Goal: Information Seeking & Learning: Understand process/instructions

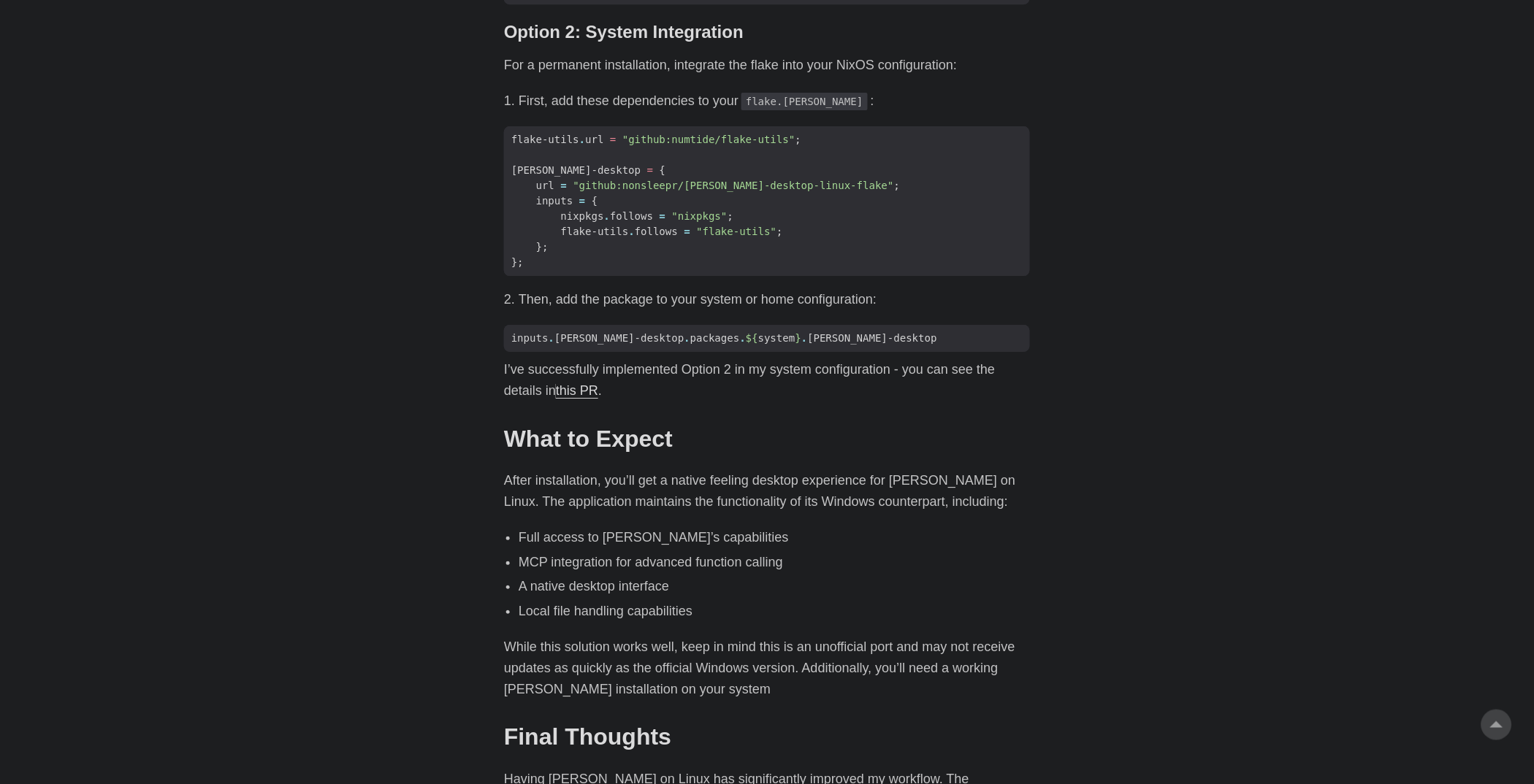
scroll to position [1402, 0]
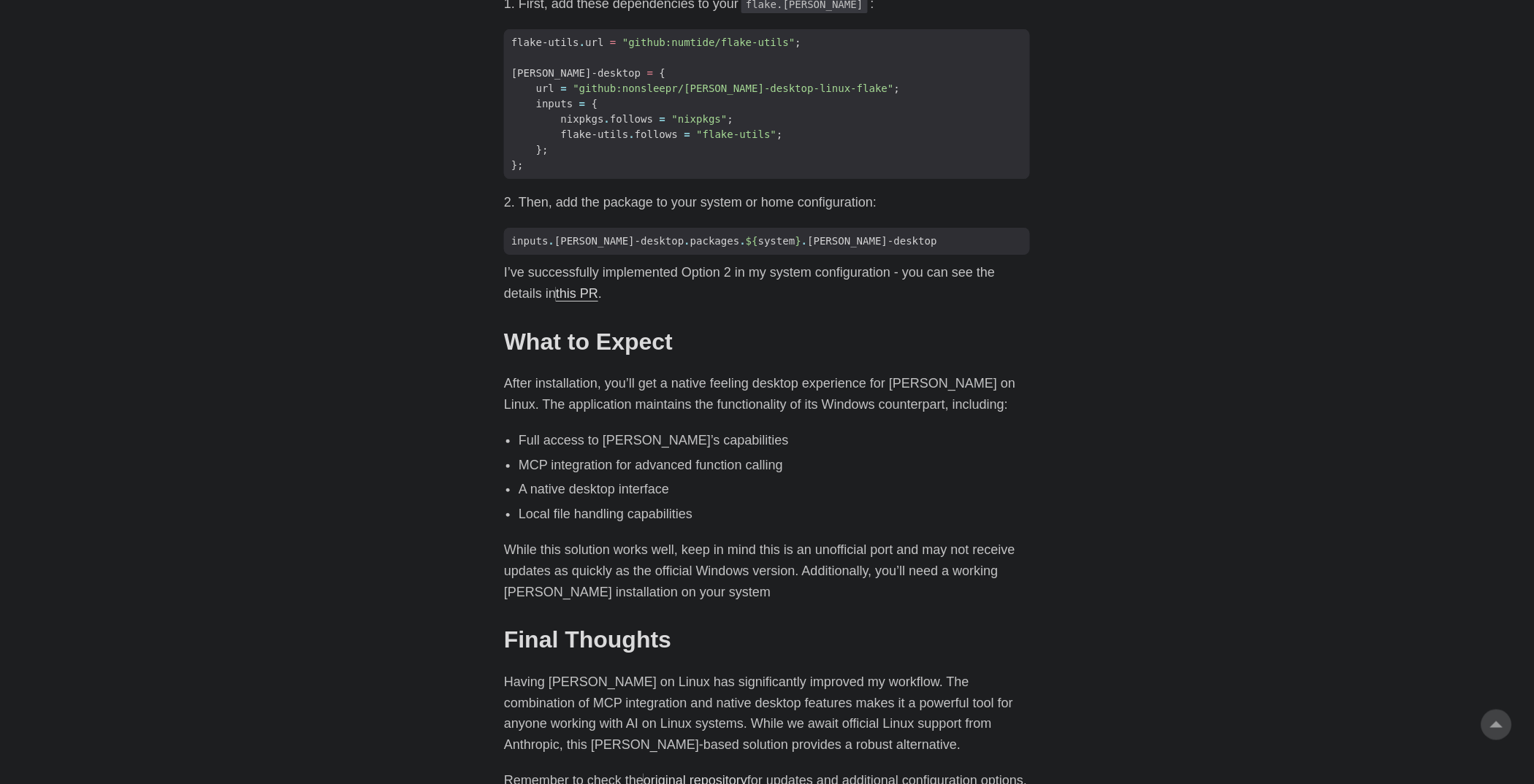
click at [555, 430] on li "Full access to [PERSON_NAME]’s capabilities" at bounding box center [774, 441] width 511 height 21
click at [574, 479] on li "A native desktop interface" at bounding box center [774, 490] width 511 height 21
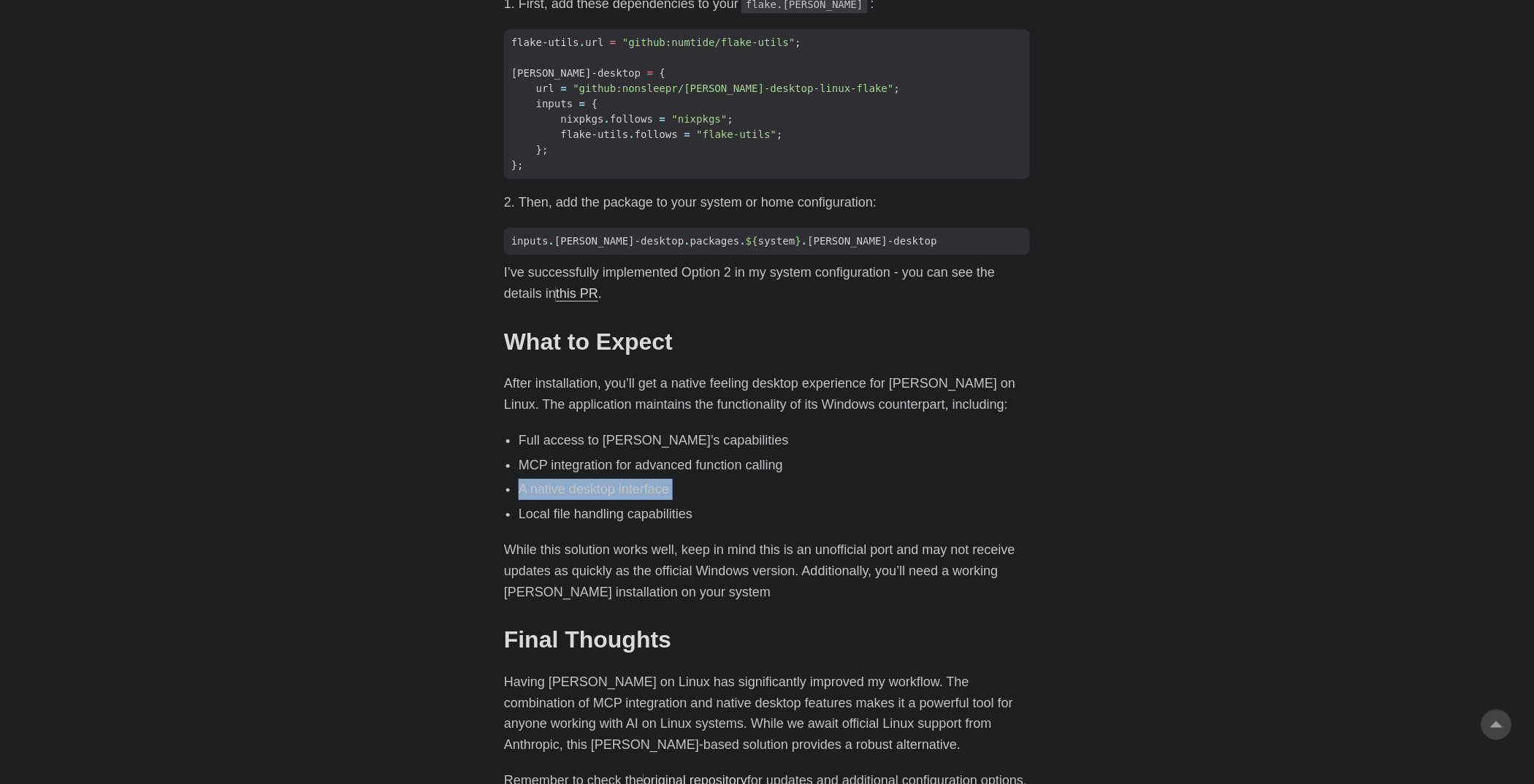
click at [574, 479] on li "A native desktop interface" at bounding box center [774, 490] width 511 height 21
click at [582, 476] on div "As an avid user of [PERSON_NAME]’s [PERSON_NAME], I’ve primarily accessed it th…" at bounding box center [767, 54] width 526 height 1471
click at [595, 504] on li "Local file handling capabilities" at bounding box center [774, 515] width 511 height 21
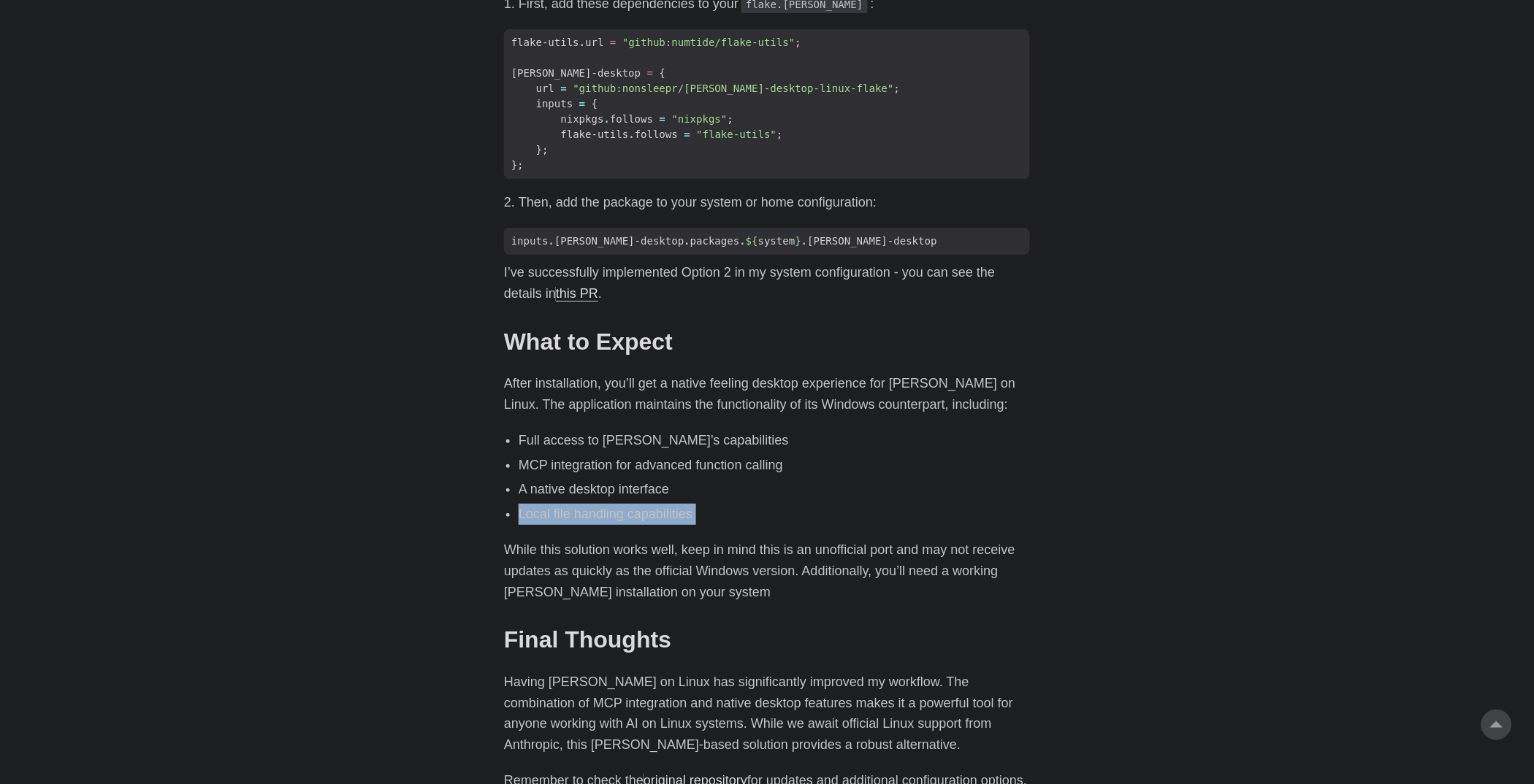
click at [595, 504] on li "Local file handling capabilities" at bounding box center [774, 515] width 511 height 21
click at [814, 540] on p "While this solution works well, keep in mind this is an unofficial port and may…" at bounding box center [767, 571] width 526 height 63
click at [819, 540] on p "While this solution works well, keep in mind this is an unofficial port and may…" at bounding box center [767, 571] width 526 height 63
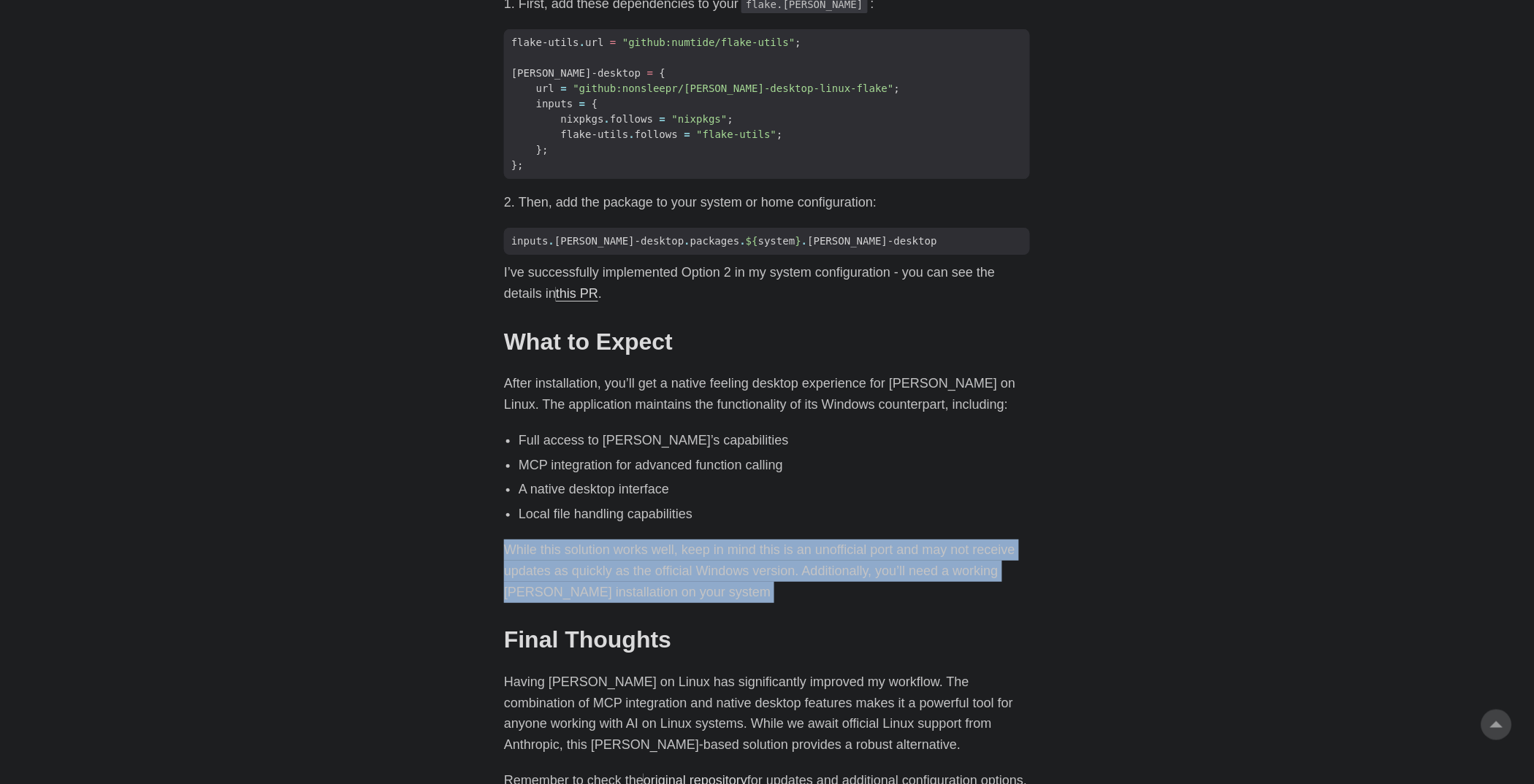
click at [819, 540] on p "While this solution works well, keep in mind this is an unofficial port and may…" at bounding box center [767, 571] width 526 height 63
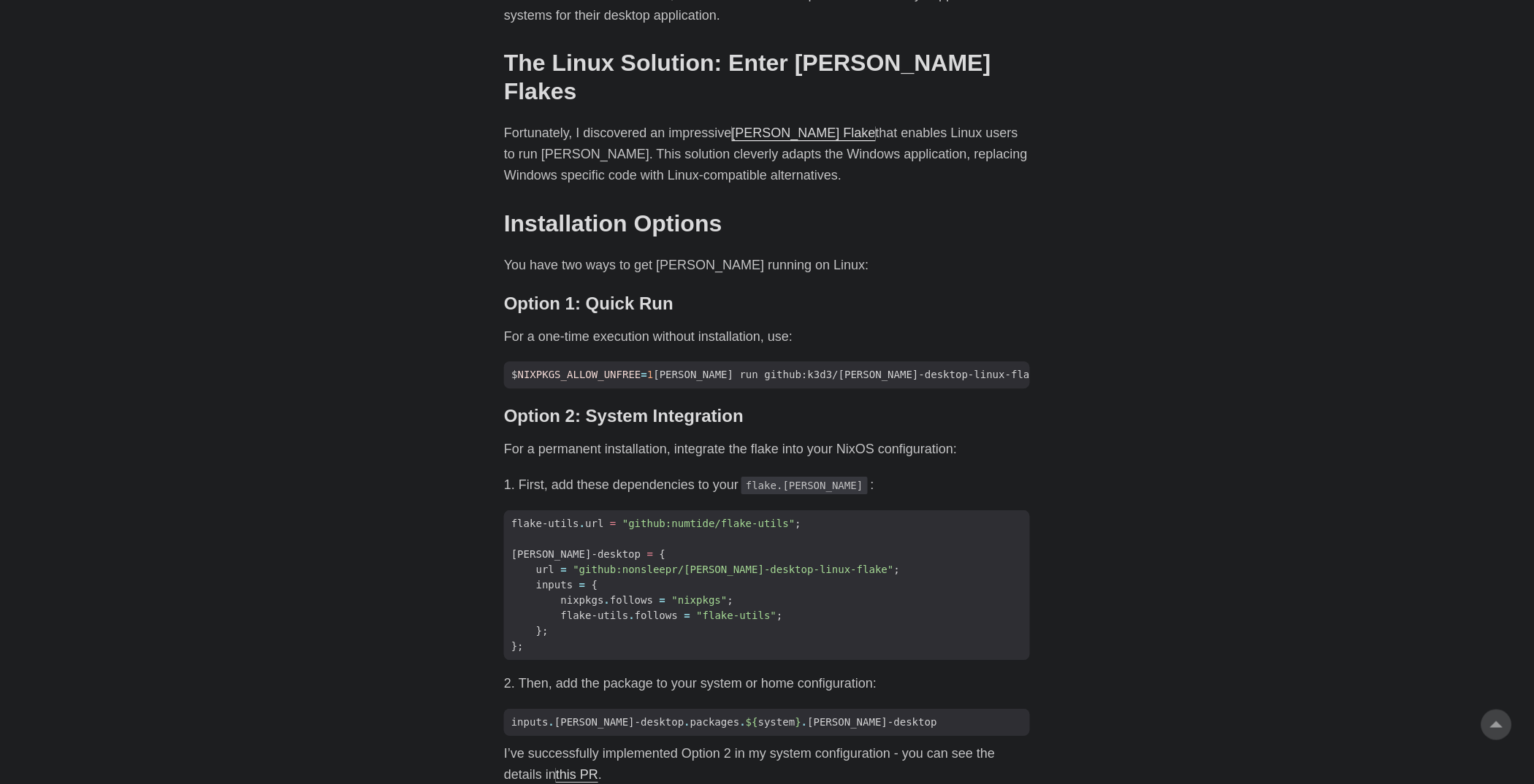
scroll to position [964, 0]
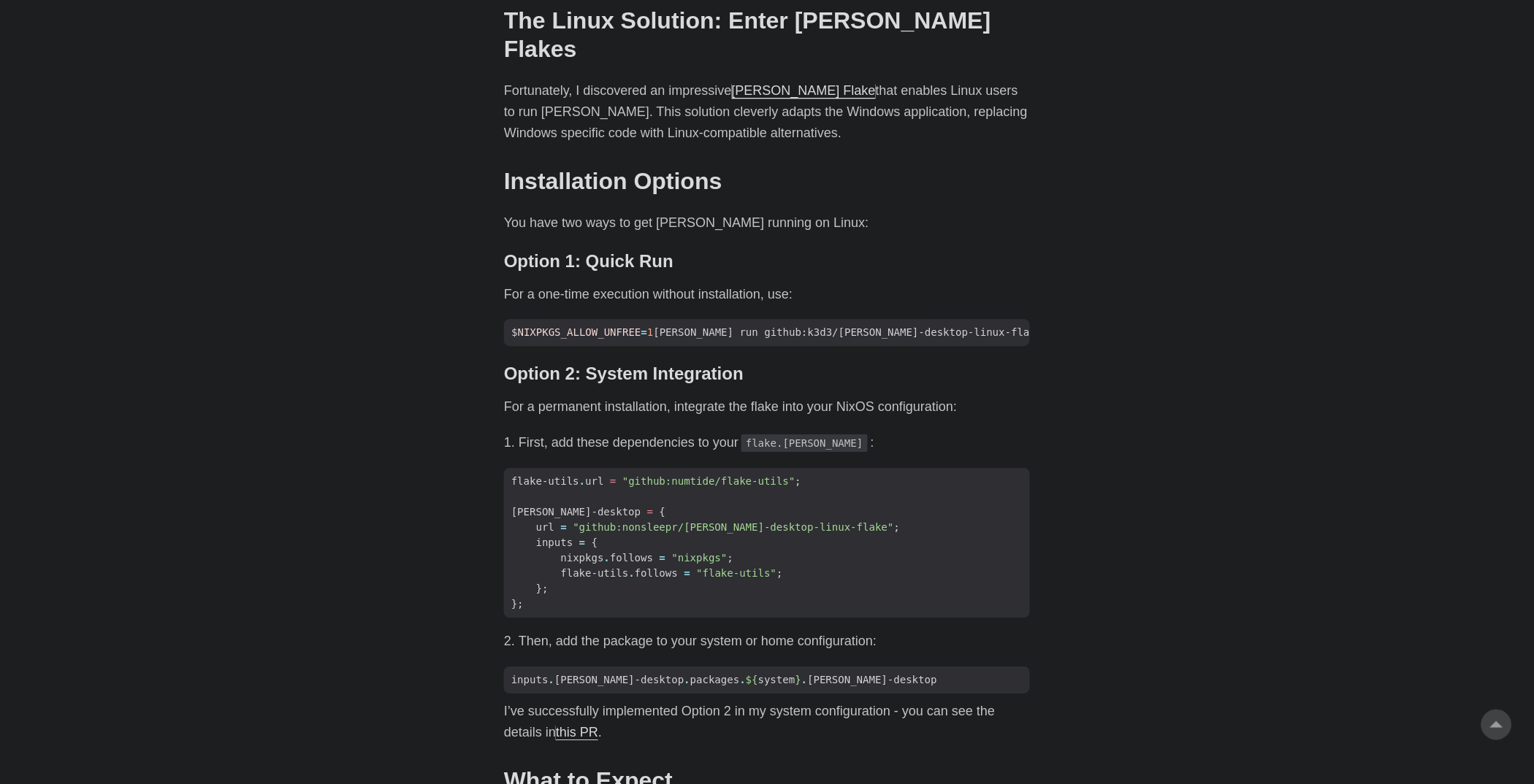
click at [1337, 372] on body "[PERSON_NAME] Home About Posts Tags Archive Resume" at bounding box center [767, 450] width 1534 height 2828
click at [1130, 390] on body "[PERSON_NAME] Home About Posts Tags Archive Resume" at bounding box center [767, 450] width 1534 height 2828
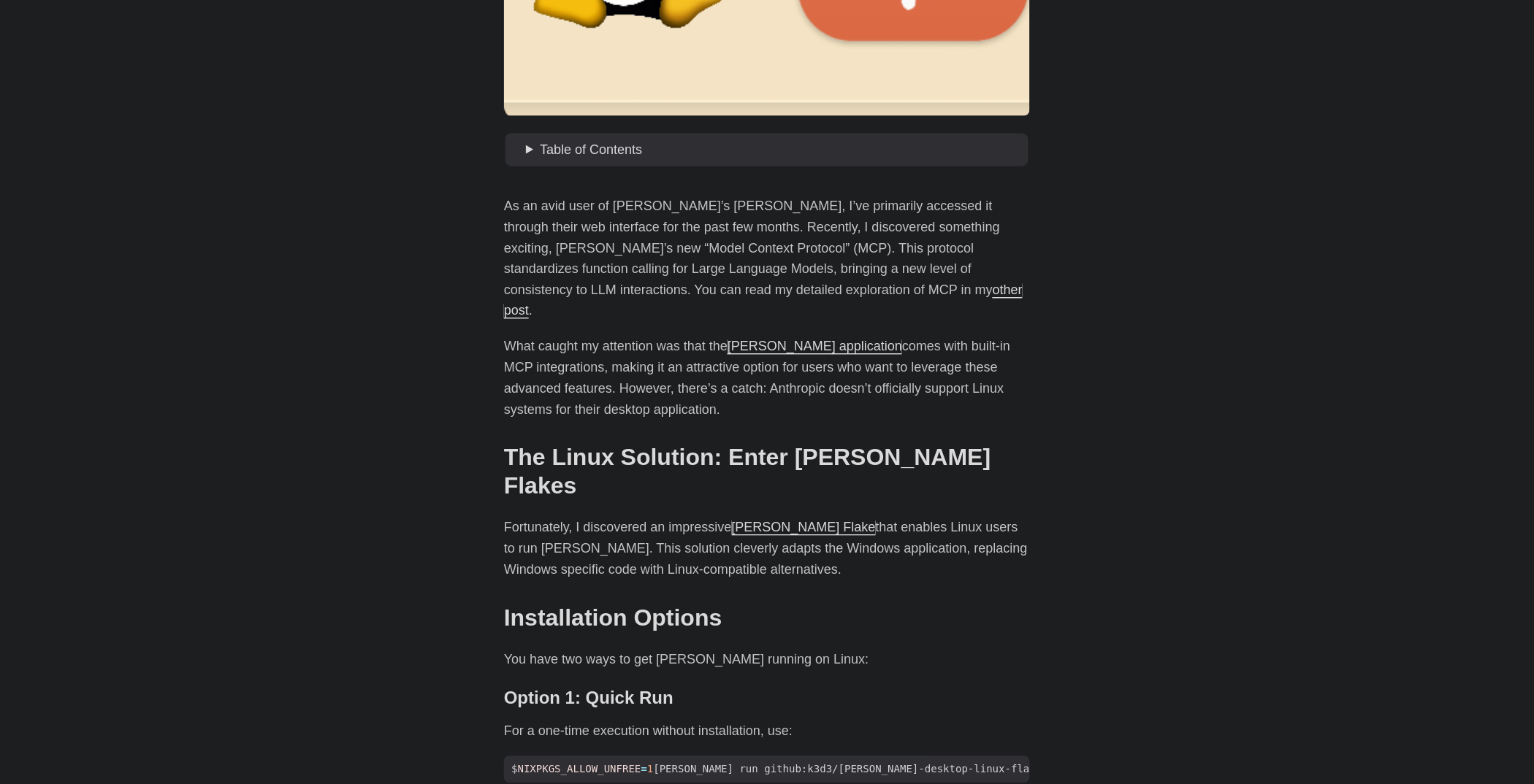
scroll to position [0, 0]
